Goal: Information Seeking & Learning: Find contact information

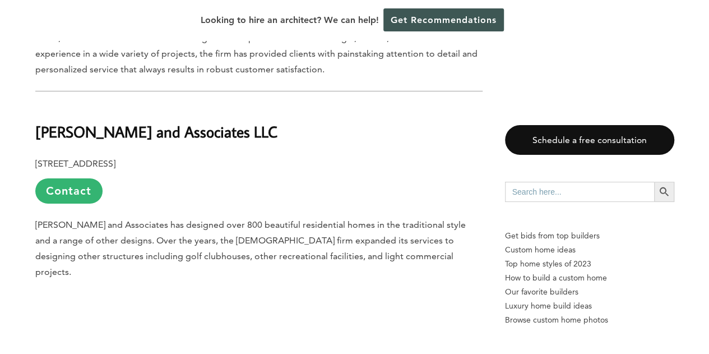
scroll to position [1977, 0]
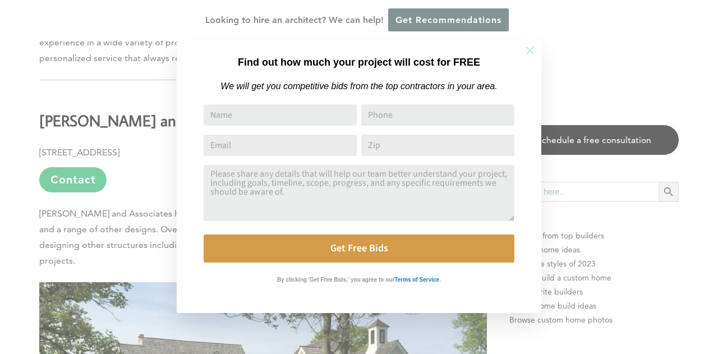
click at [531, 54] on icon at bounding box center [530, 50] width 12 height 12
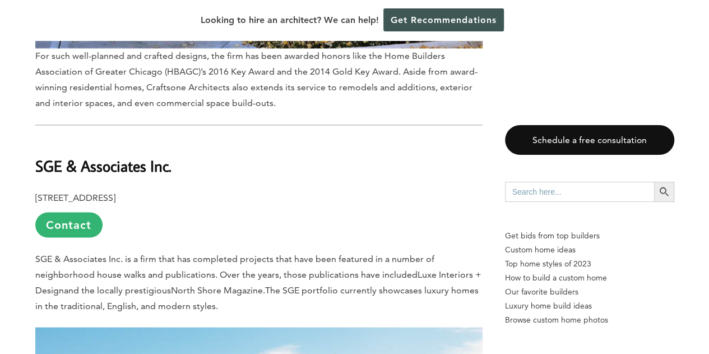
scroll to position [3003, 0]
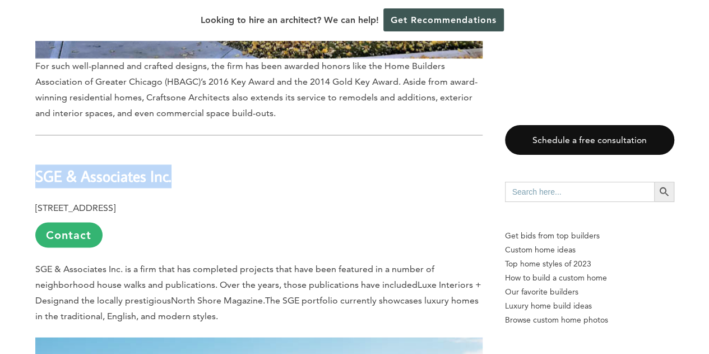
drag, startPoint x: 198, startPoint y: 119, endPoint x: 6, endPoint y: 123, distance: 192.9
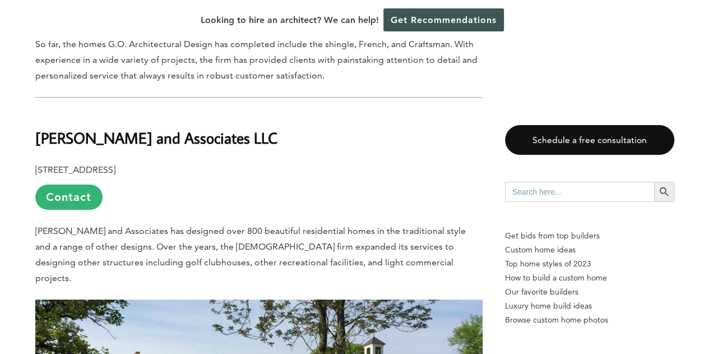
scroll to position [1940, 0]
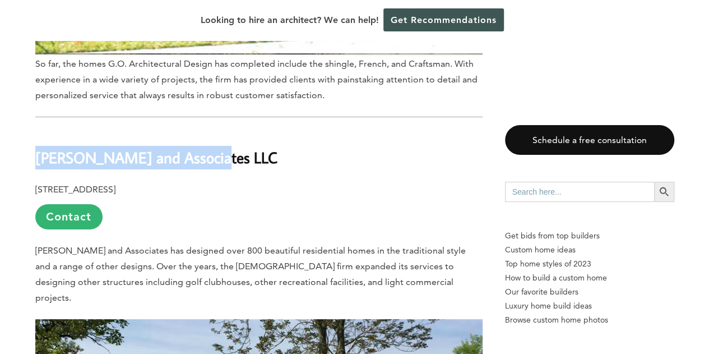
drag, startPoint x: 144, startPoint y: 115, endPoint x: 18, endPoint y: 109, distance: 125.7
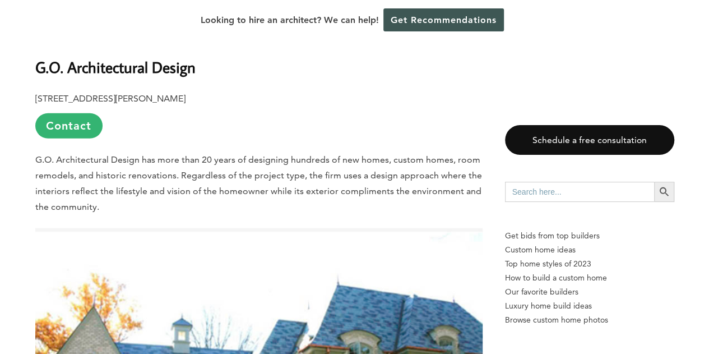
scroll to position [1405, 0]
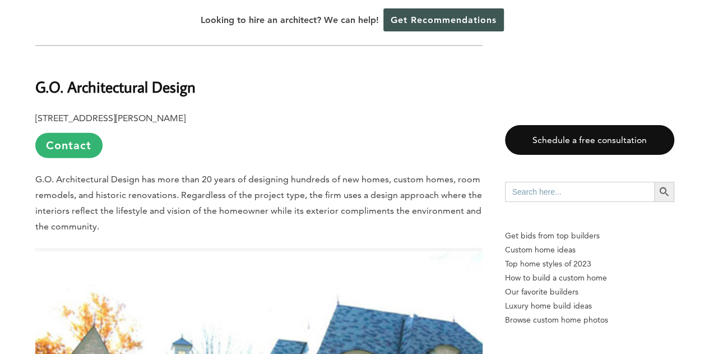
click at [76, 133] on link "Contact" at bounding box center [68, 145] width 67 height 25
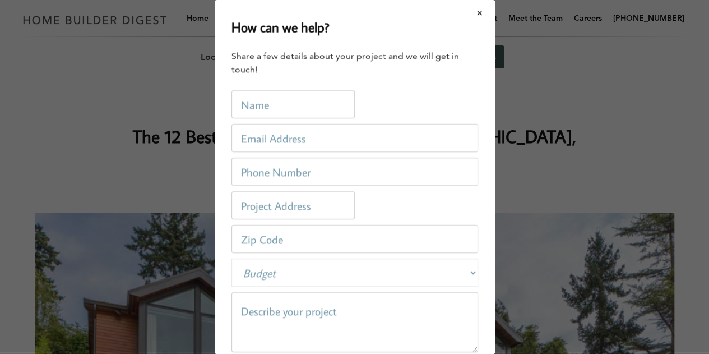
scroll to position [0, 0]
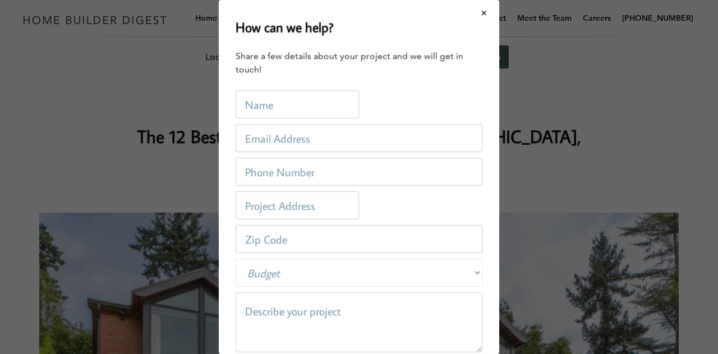
click at [144, 99] on div "How can we help? Share a few details about your project and we will get in touc…" at bounding box center [359, 177] width 718 height 354
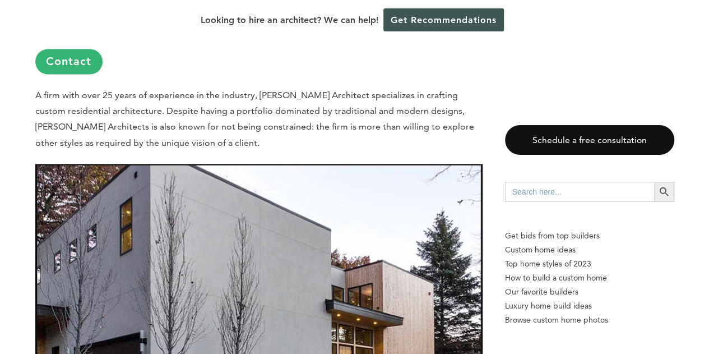
scroll to position [1238, 0]
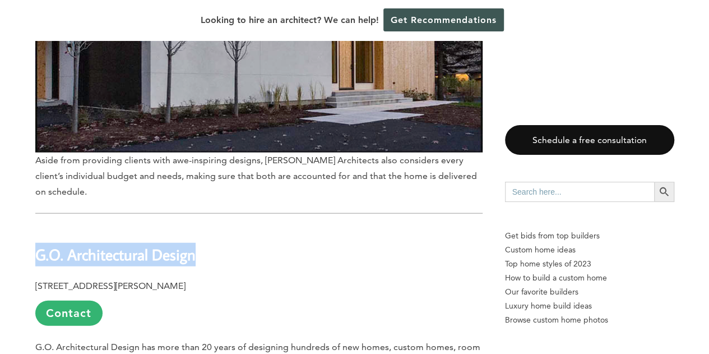
drag, startPoint x: 214, startPoint y: 208, endPoint x: 86, endPoint y: 212, distance: 127.9
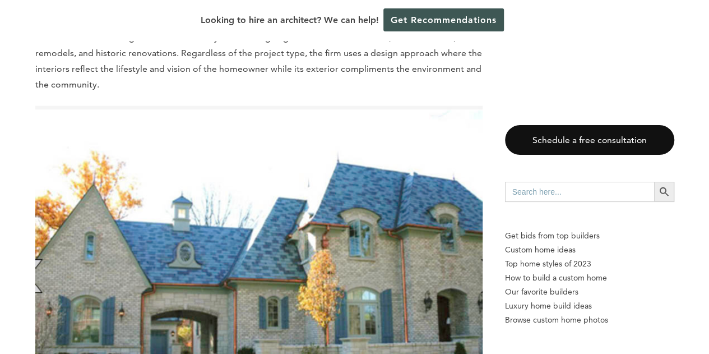
scroll to position [1857, 0]
